Goal: Transaction & Acquisition: Purchase product/service

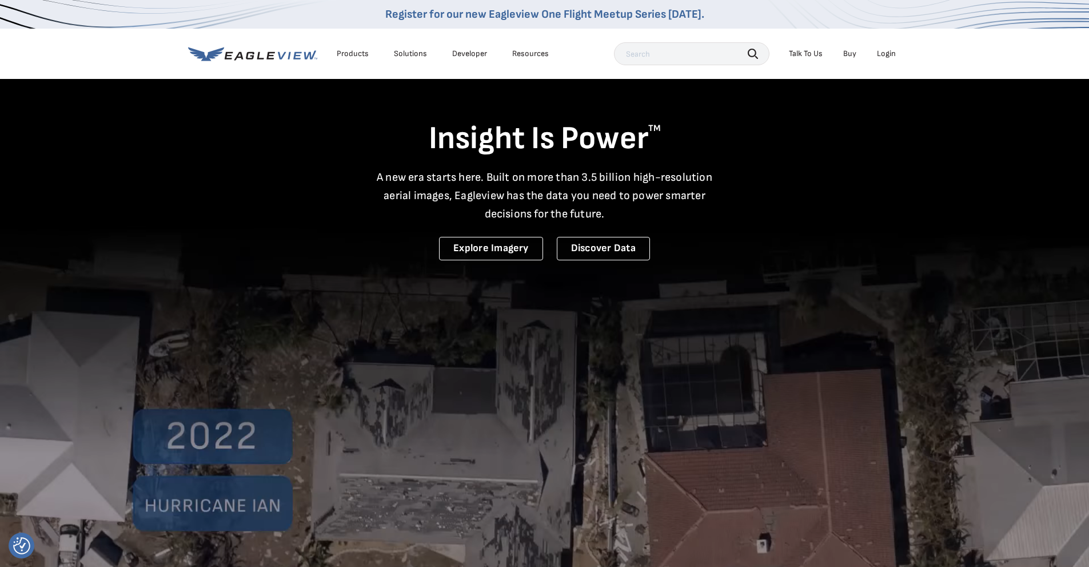
click at [886, 53] on div "Login" at bounding box center [886, 54] width 19 height 10
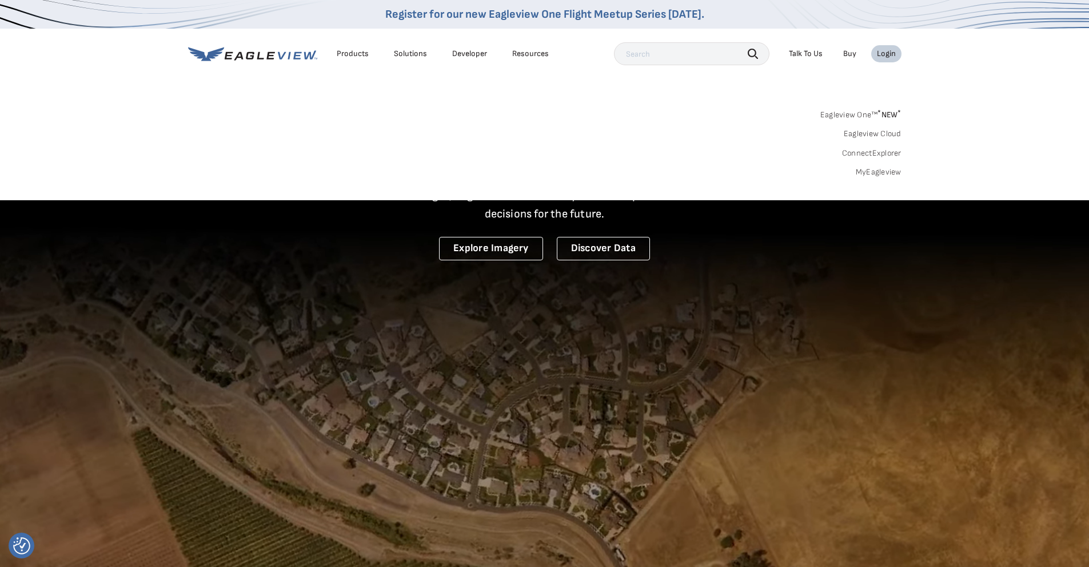
click at [875, 171] on link "MyEagleview" at bounding box center [879, 172] width 46 height 10
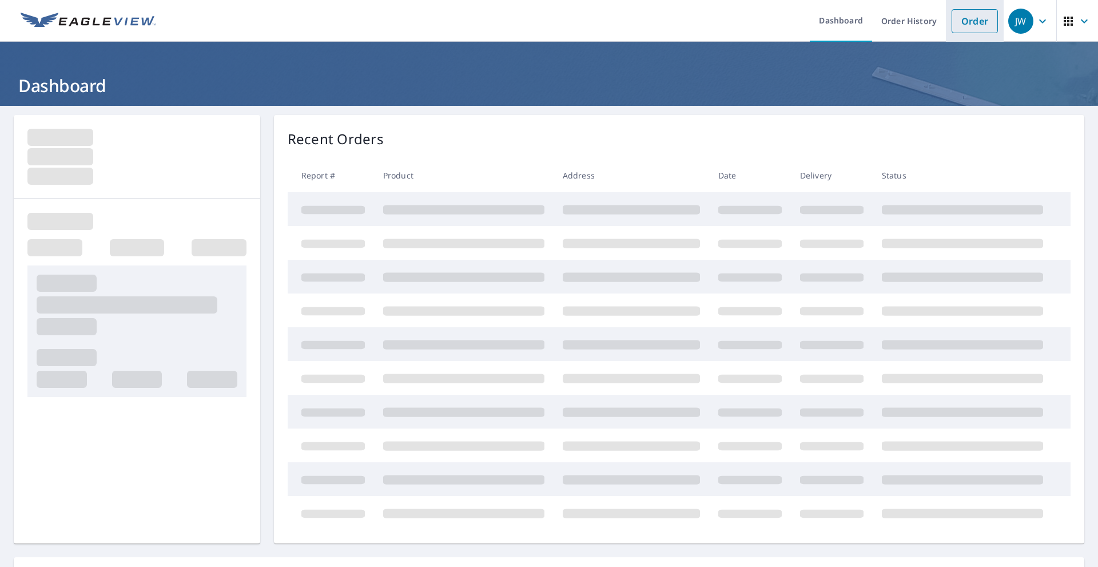
click at [978, 29] on link "Order" at bounding box center [974, 21] width 46 height 24
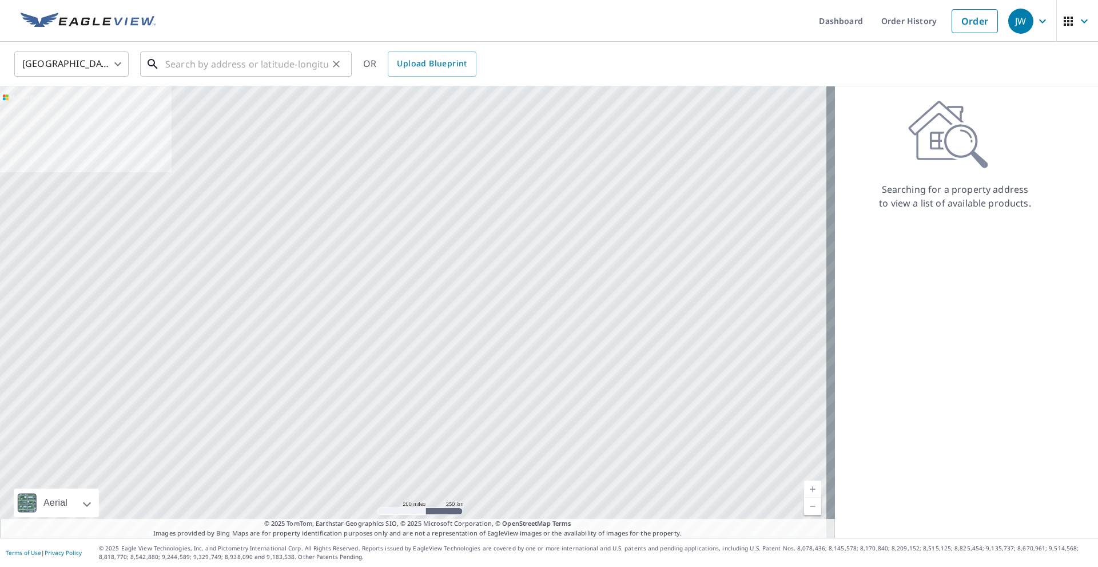
click at [185, 62] on input "text" at bounding box center [246, 64] width 163 height 32
paste input "[STREET_ADDRESS]"
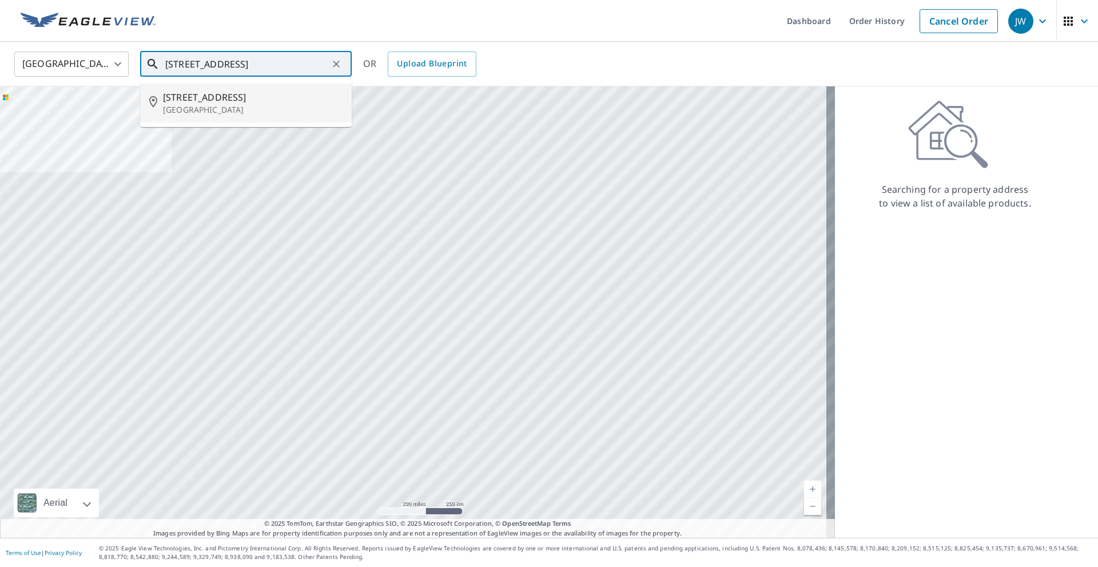
click at [215, 108] on p "[GEOGRAPHIC_DATA]" at bounding box center [253, 109] width 180 height 11
type input "[STREET_ADDRESS][PERSON_NAME]"
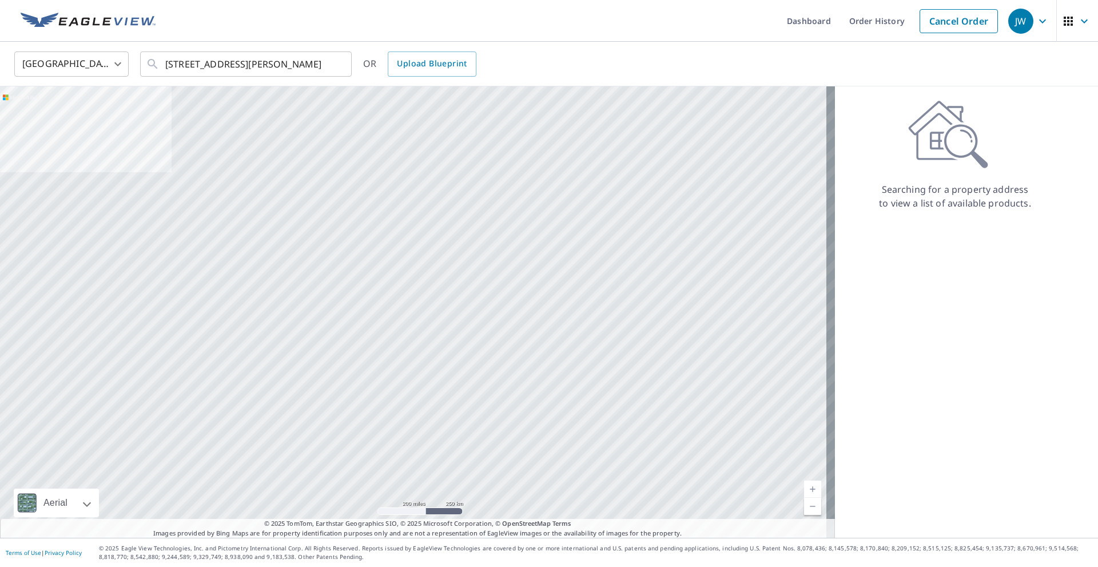
scroll to position [0, 0]
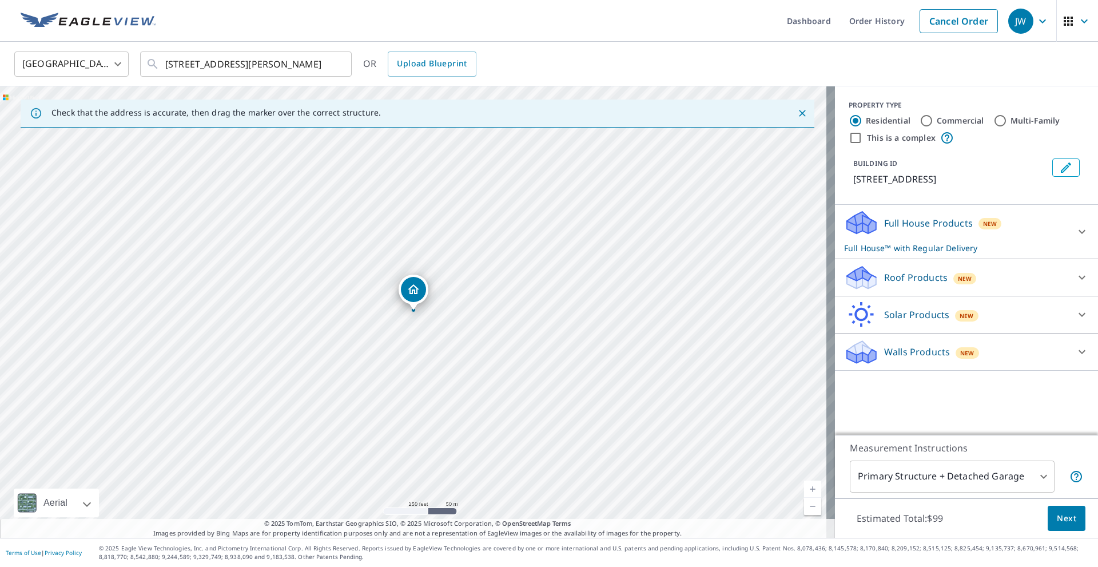
click at [807, 484] on link "Current Level 17, Zoom In" at bounding box center [812, 488] width 17 height 17
click at [807, 484] on link "Current Level 19, Zoom In" at bounding box center [812, 488] width 17 height 17
click at [1068, 230] on div at bounding box center [1081, 231] width 27 height 27
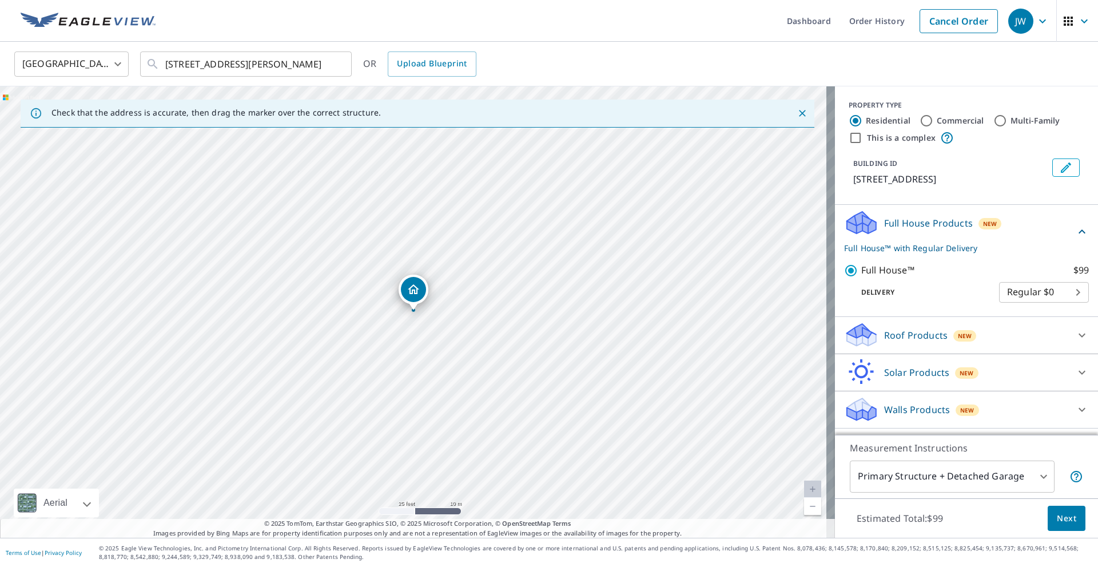
click at [1068, 340] on div at bounding box center [1081, 334] width 27 height 27
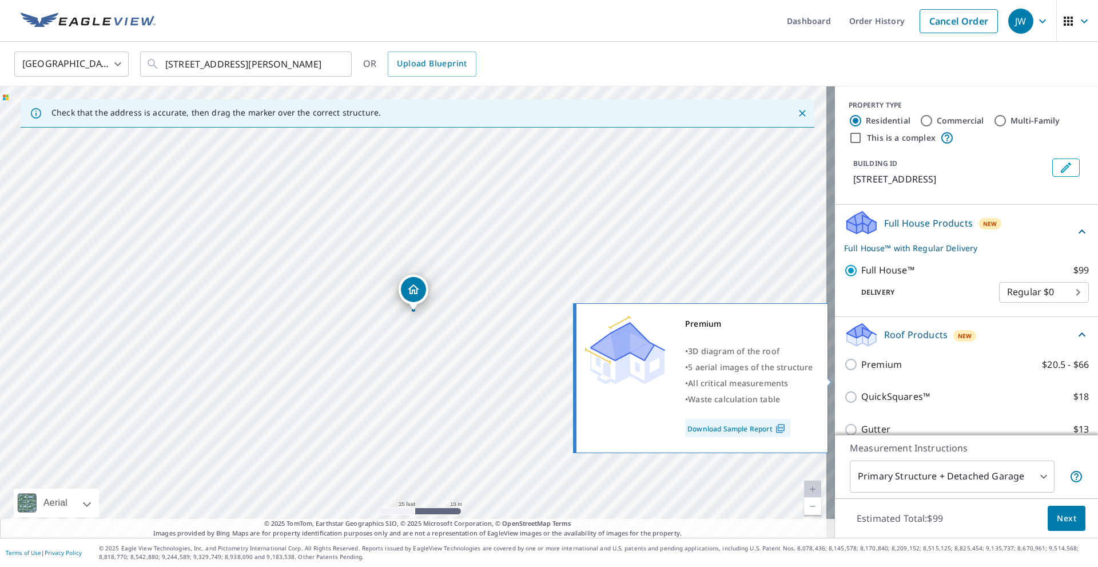
click at [844, 371] on input "Premium $20.5 - $66" at bounding box center [852, 364] width 17 height 14
checkbox input "true"
checkbox input "false"
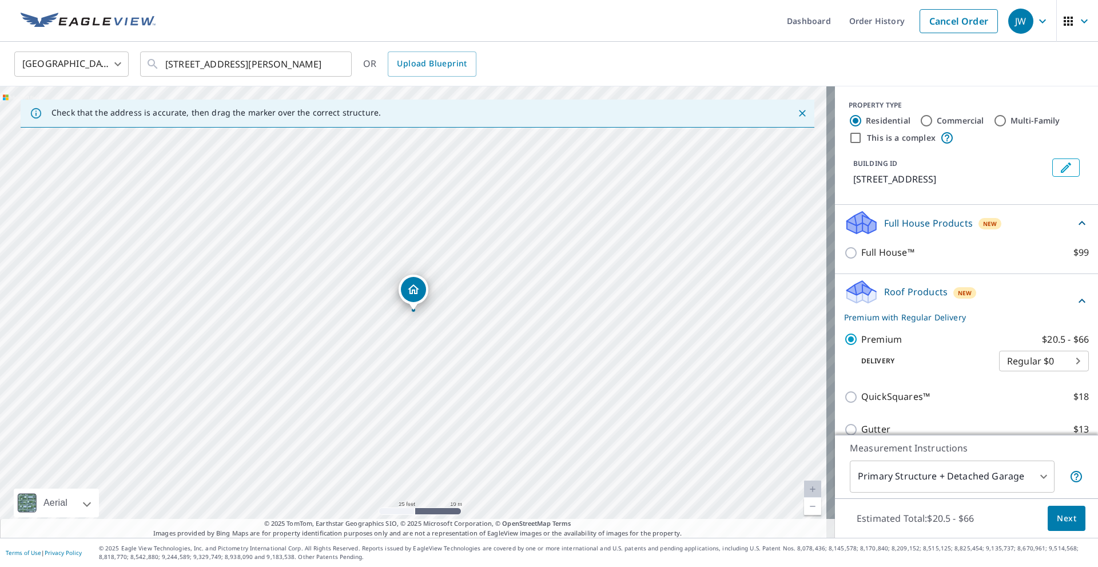
click at [1058, 523] on span "Next" at bounding box center [1066, 518] width 19 height 14
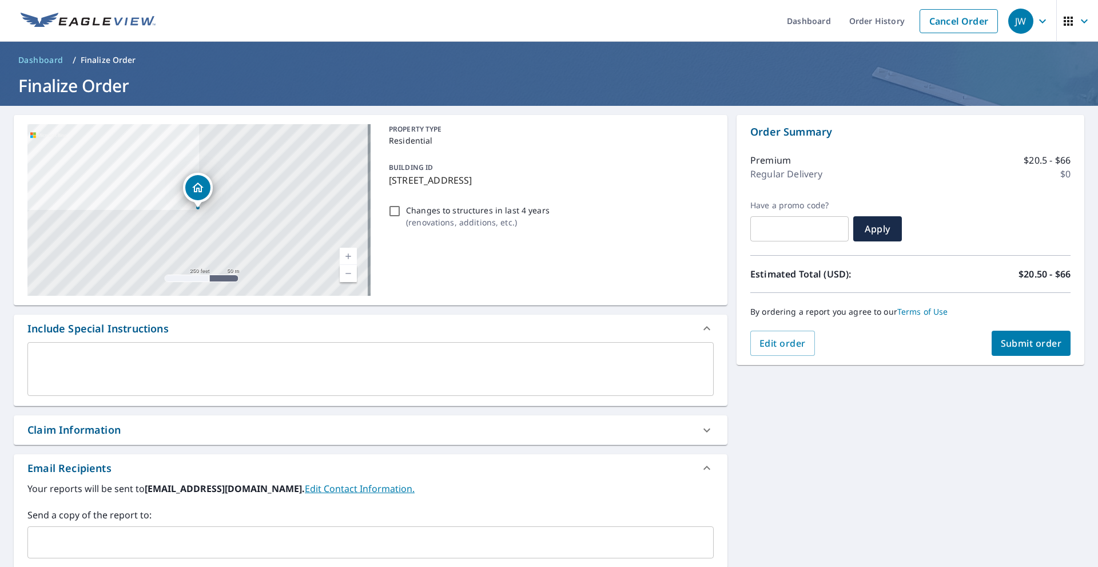
click at [119, 533] on input "text" at bounding box center [362, 542] width 659 height 22
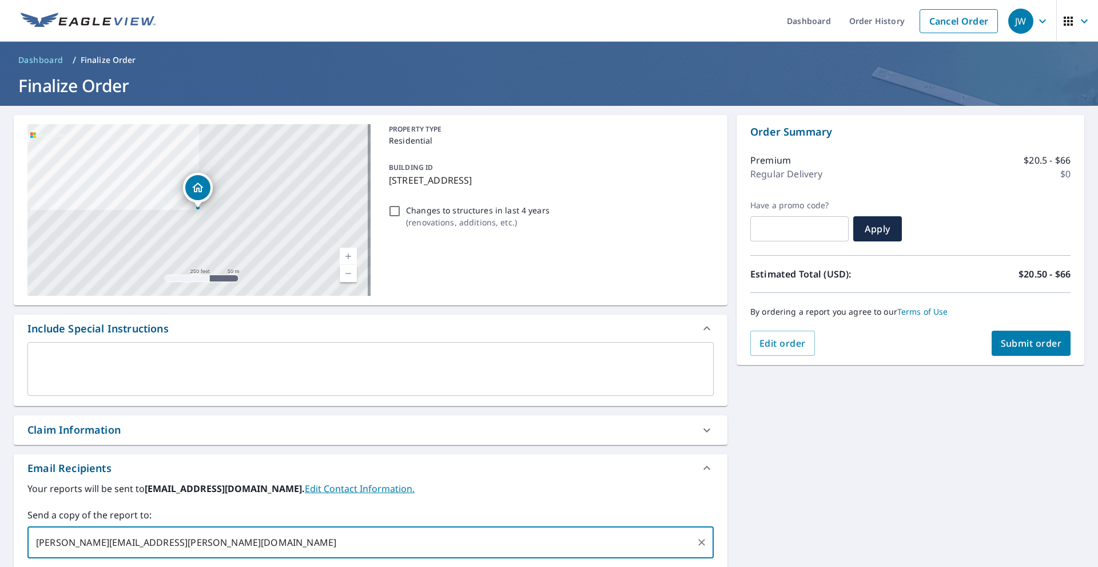
type input "seth.o'kelly@abcsupply.com"
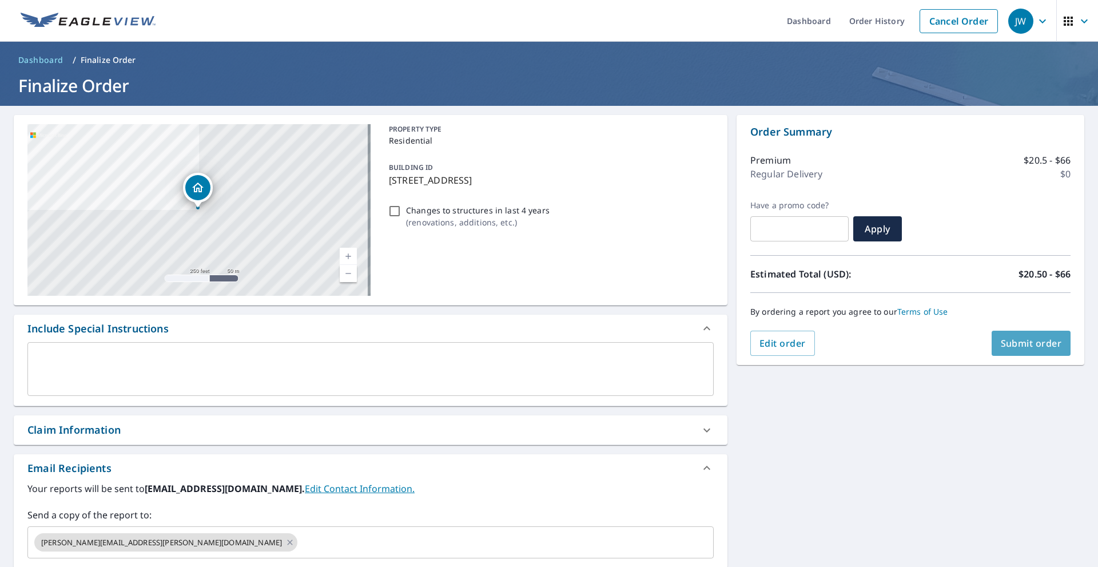
click at [1035, 344] on span "Submit order" at bounding box center [1030, 343] width 61 height 13
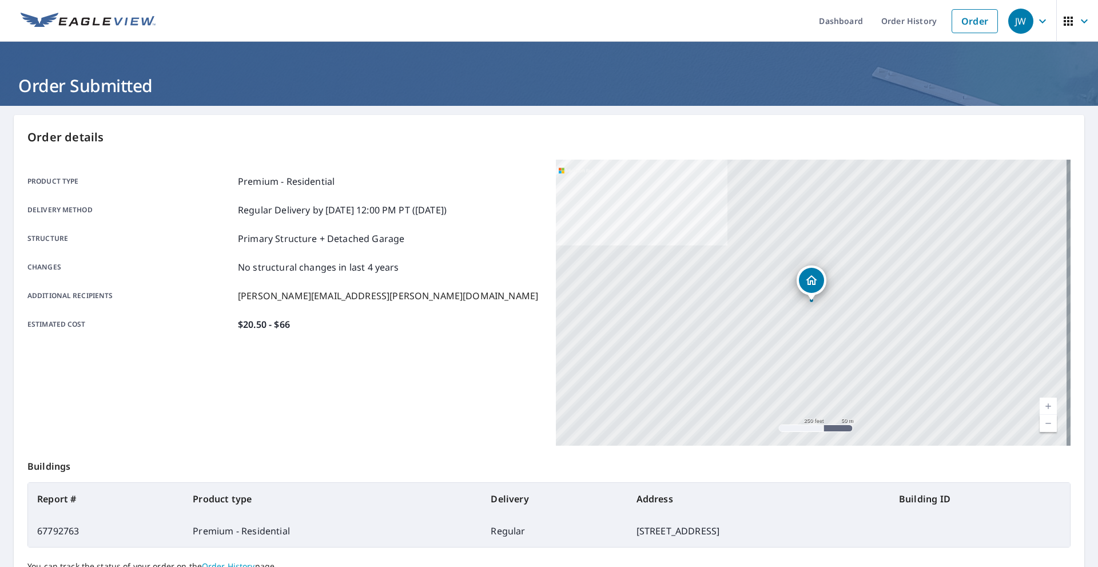
click at [1037, 23] on icon "button" at bounding box center [1042, 21] width 14 height 14
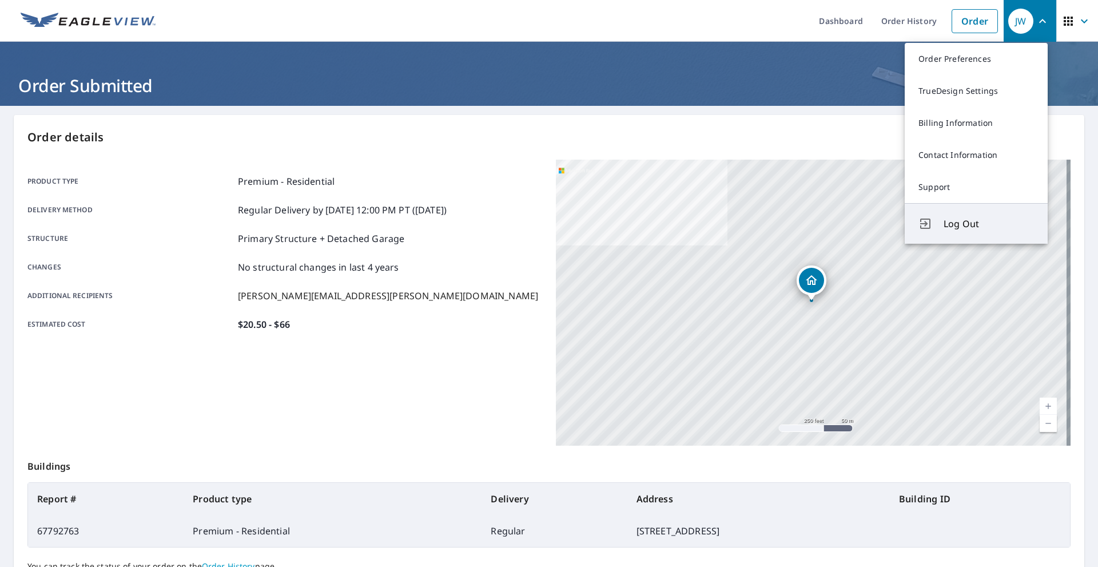
click at [967, 227] on span "Log Out" at bounding box center [988, 224] width 90 height 14
